Goal: Transaction & Acquisition: Purchase product/service

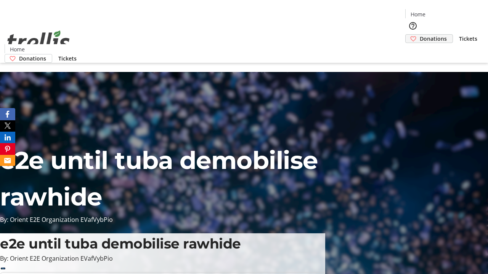
click at [419, 35] on span "Donations" at bounding box center [432, 39] width 27 height 8
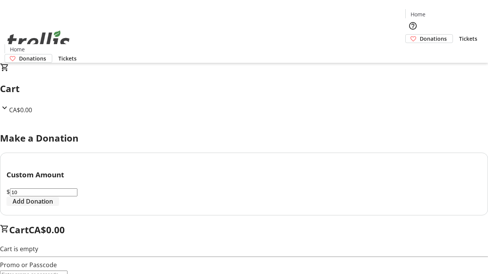
click at [53, 206] on span "Add Donation" at bounding box center [33, 201] width 40 height 9
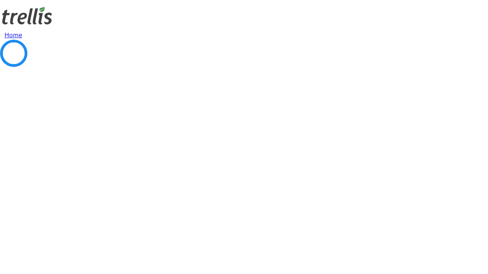
select select "CA"
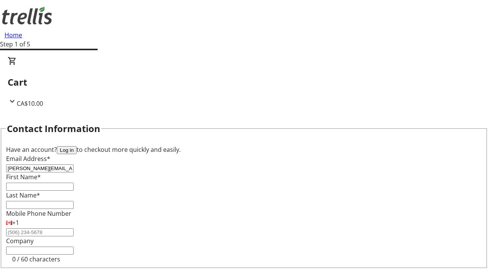
type input "[PERSON_NAME][EMAIL_ADDRESS][DOMAIN_NAME]"
type input "[PERSON_NAME]"
type input "Bergnaum"
type input "[STREET_ADDRESS][PERSON_NAME]"
type input "Kelowna"
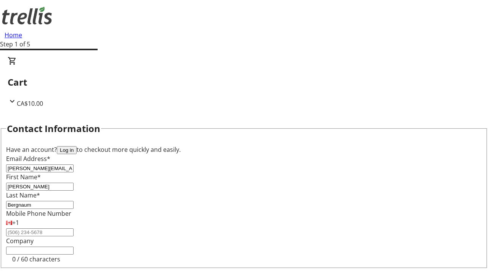
select select "BC"
type input "Kelowna"
type input "V1Y 0C2"
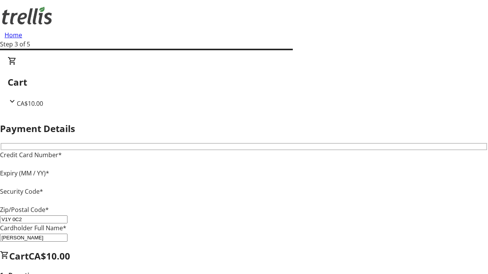
type input "V1Y 0C2"
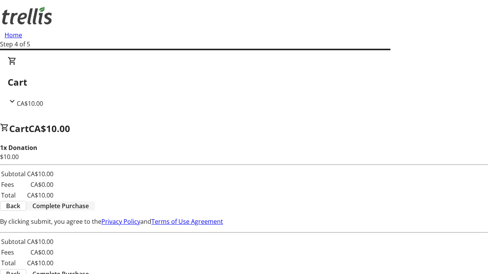
click at [89, 202] on span "Complete Purchase" at bounding box center [60, 206] width 56 height 9
